Goal: Task Accomplishment & Management: Manage account settings

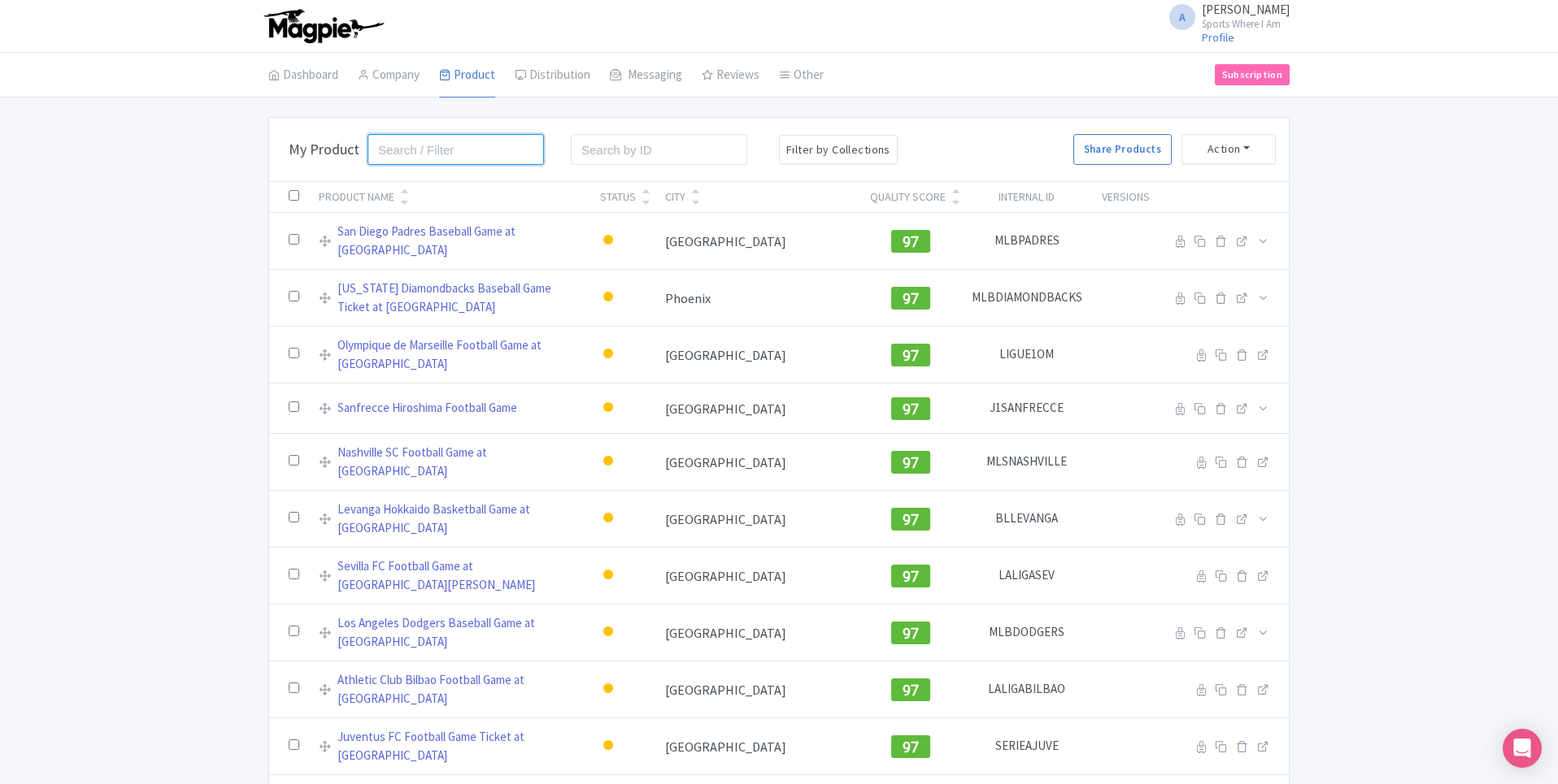
click at [421, 157] on input "search" at bounding box center [455, 150] width 176 height 31
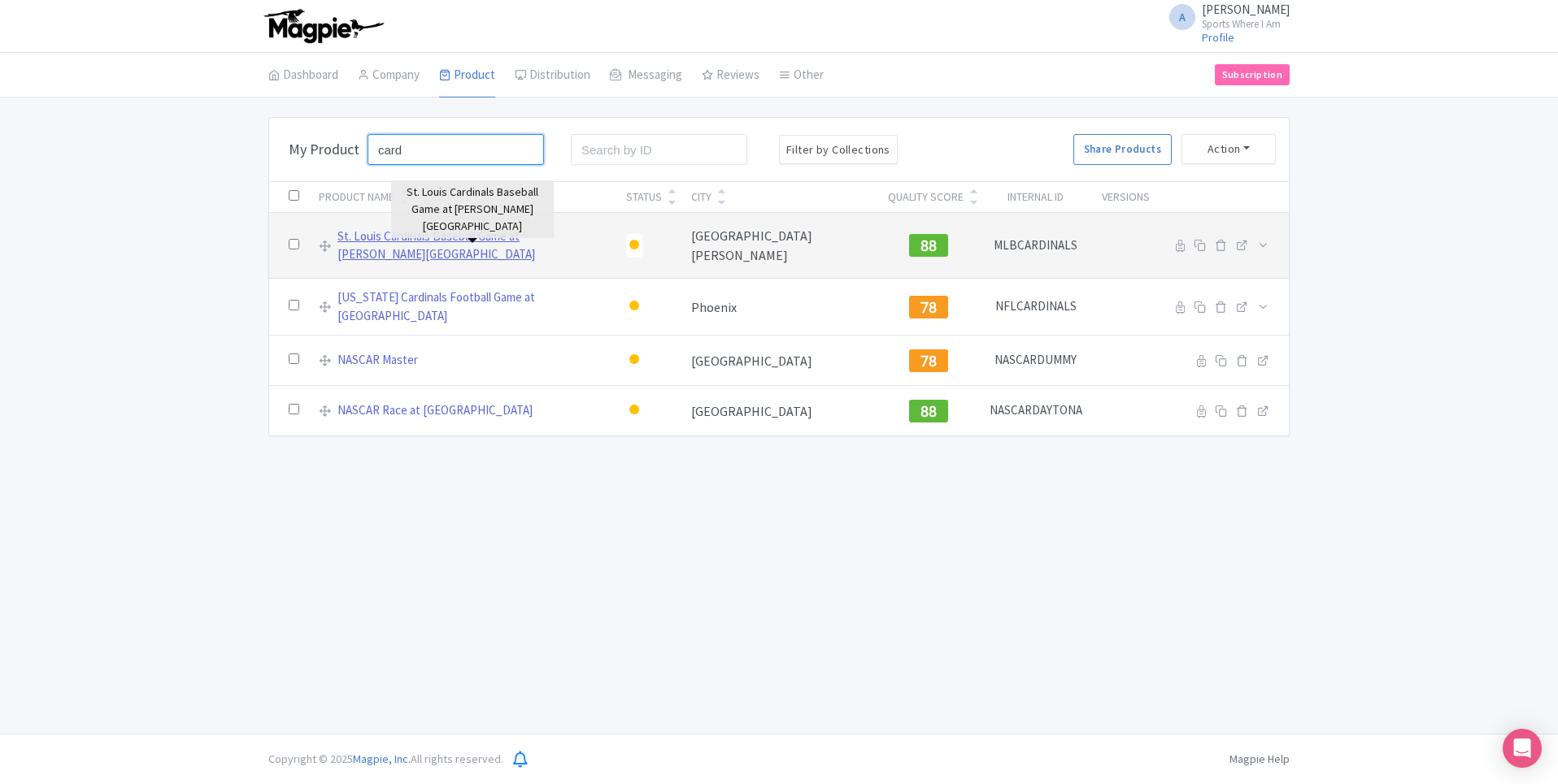
type input "card"
click at [465, 242] on link "St. Louis Cardinals Baseball Game at [PERSON_NAME][GEOGRAPHIC_DATA]" at bounding box center [472, 245] width 269 height 37
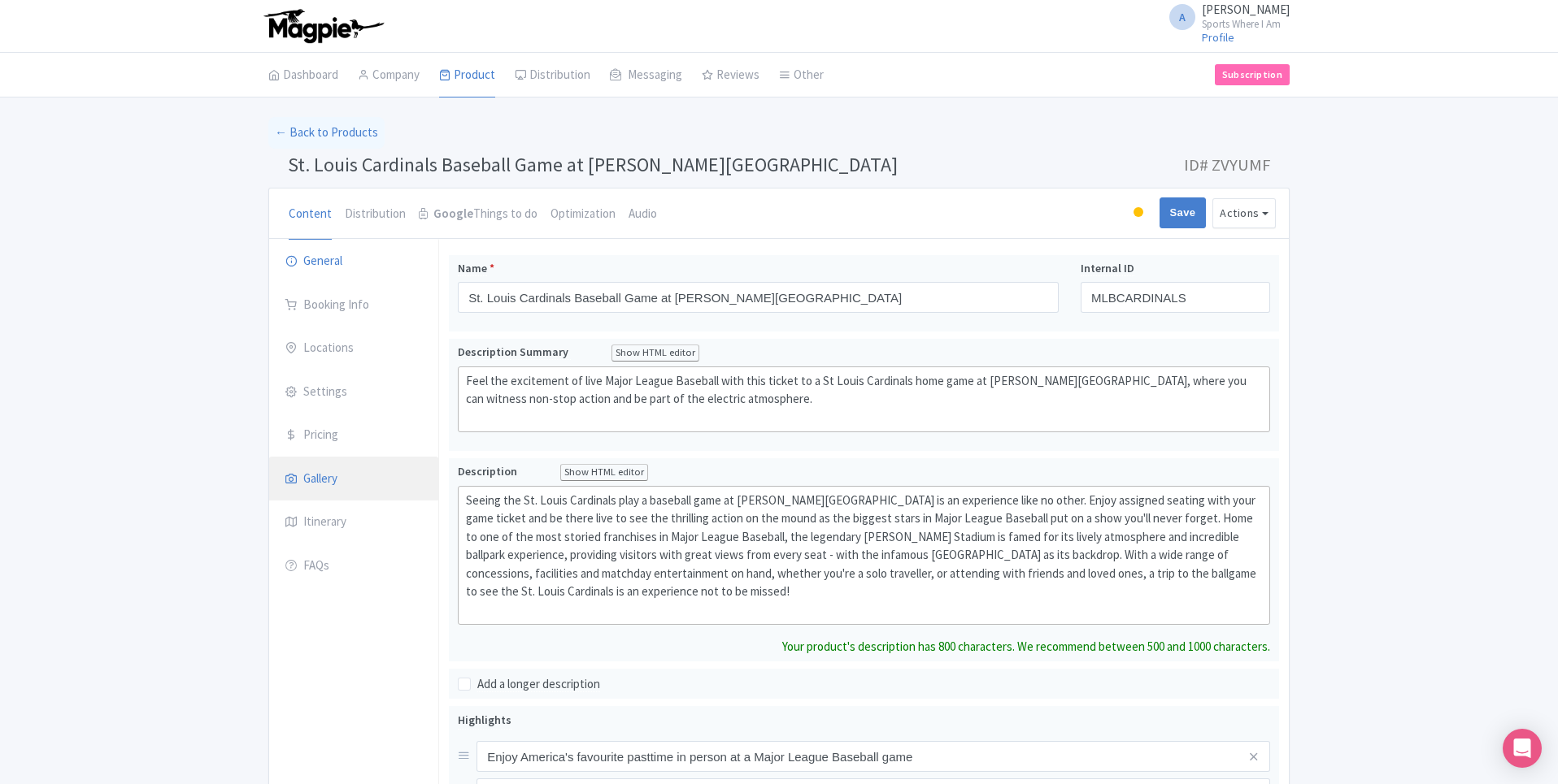
click at [359, 486] on link "Gallery" at bounding box center [354, 479] width 169 height 45
